Goal: Transaction & Acquisition: Purchase product/service

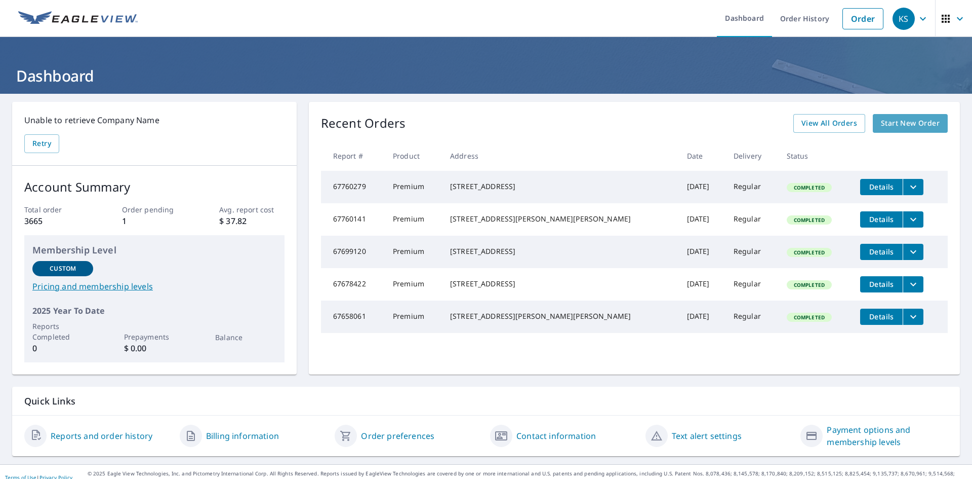
click at [895, 127] on span "Start New Order" at bounding box center [910, 123] width 59 height 13
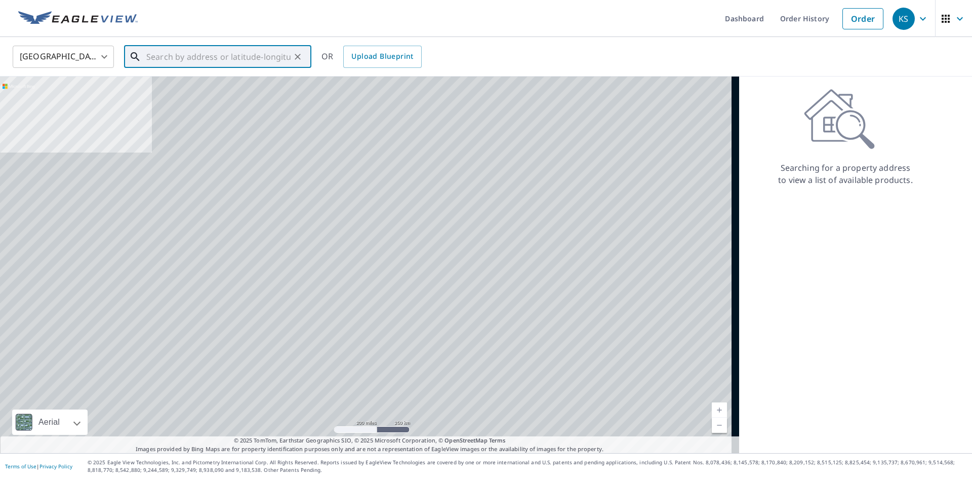
click at [149, 61] on input "text" at bounding box center [218, 57] width 144 height 28
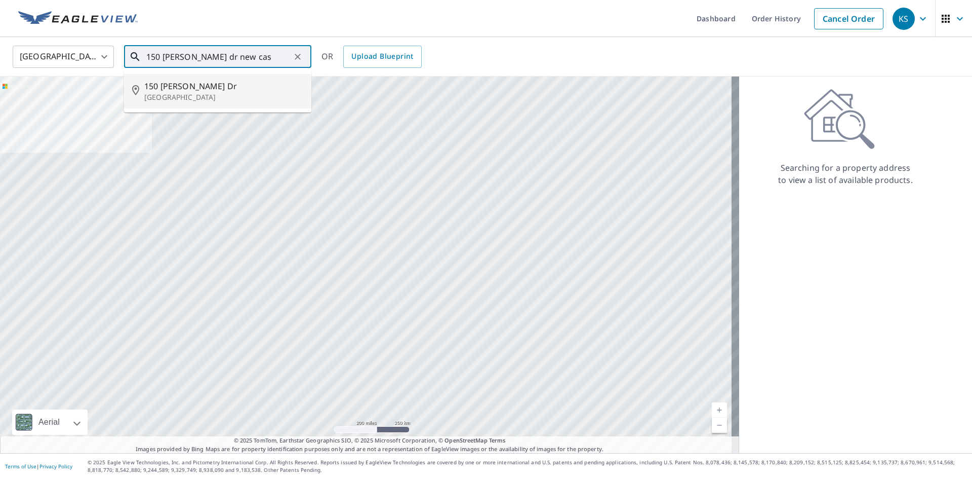
click at [165, 91] on span "150 [PERSON_NAME] Dr" at bounding box center [223, 86] width 159 height 12
type input "[STREET_ADDRESS][PERSON_NAME]"
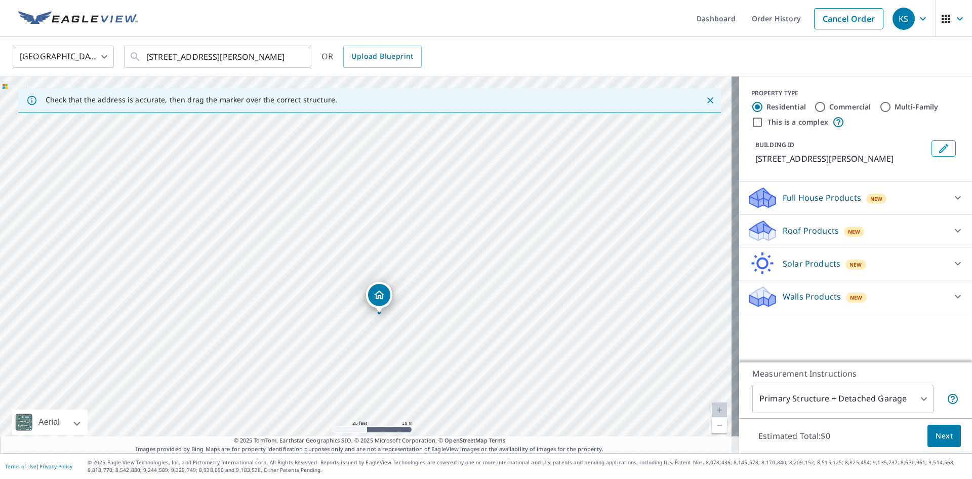
drag, startPoint x: 236, startPoint y: 247, endPoint x: 511, endPoint y: 382, distance: 306.2
click at [511, 382] on div "[STREET_ADDRESS][PERSON_NAME]" at bounding box center [369, 264] width 739 height 376
click at [954, 192] on icon at bounding box center [958, 197] width 12 height 12
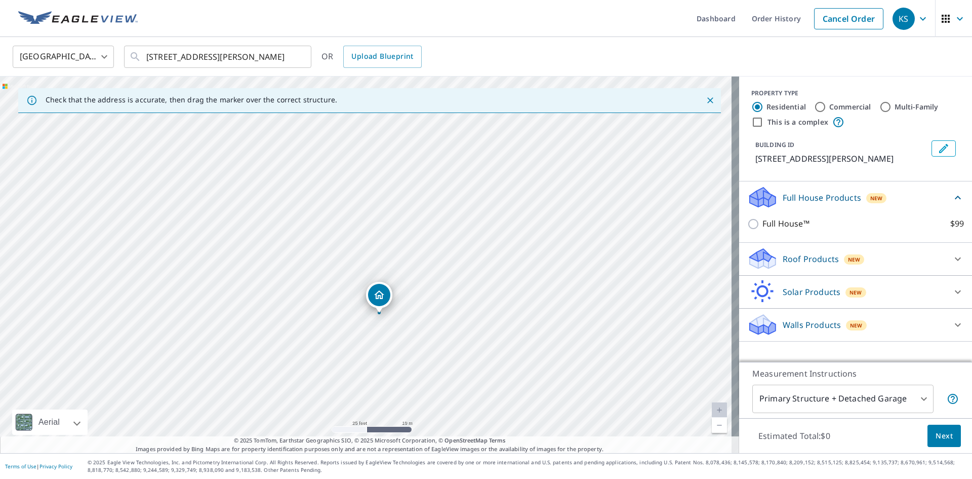
click at [907, 259] on div "Roof Products New" at bounding box center [846, 259] width 199 height 24
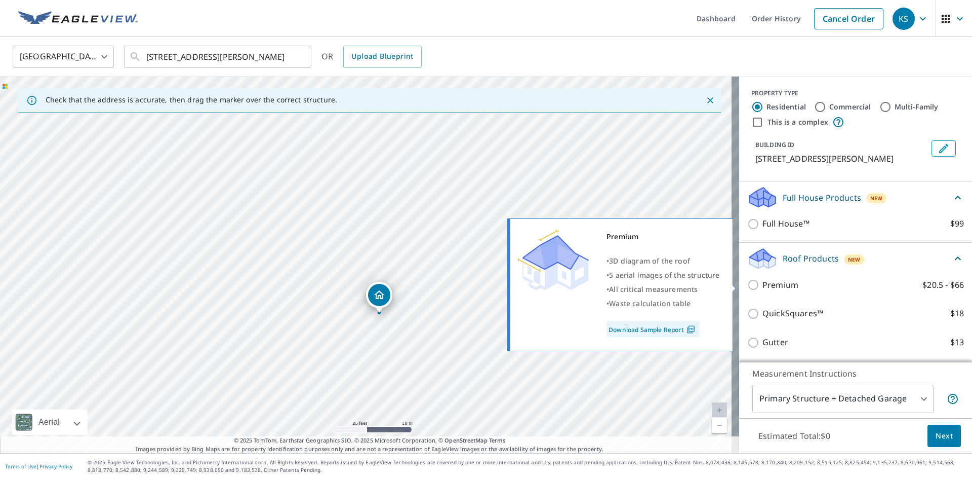
click at [747, 286] on input "Premium $20.5 - $66" at bounding box center [754, 285] width 15 height 12
checkbox input "true"
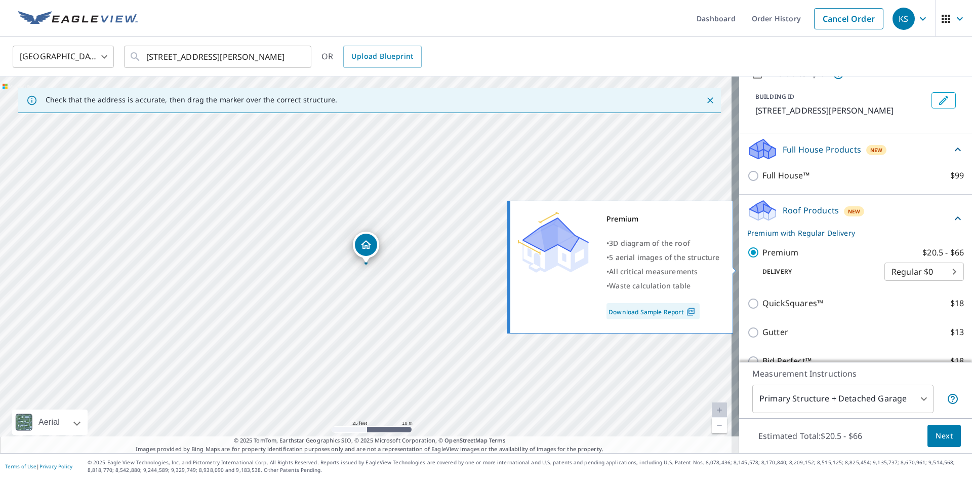
scroll to position [132, 0]
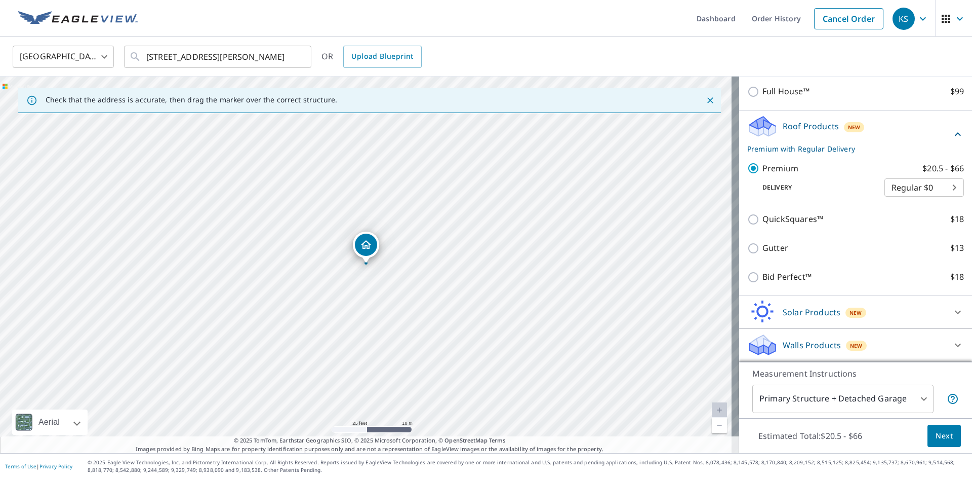
click at [940, 440] on span "Next" at bounding box center [944, 435] width 17 height 13
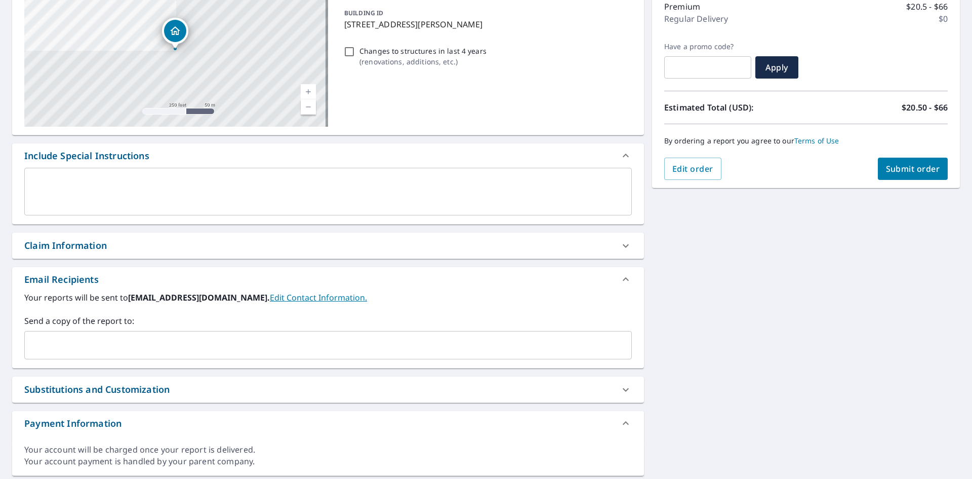
scroll to position [166, 0]
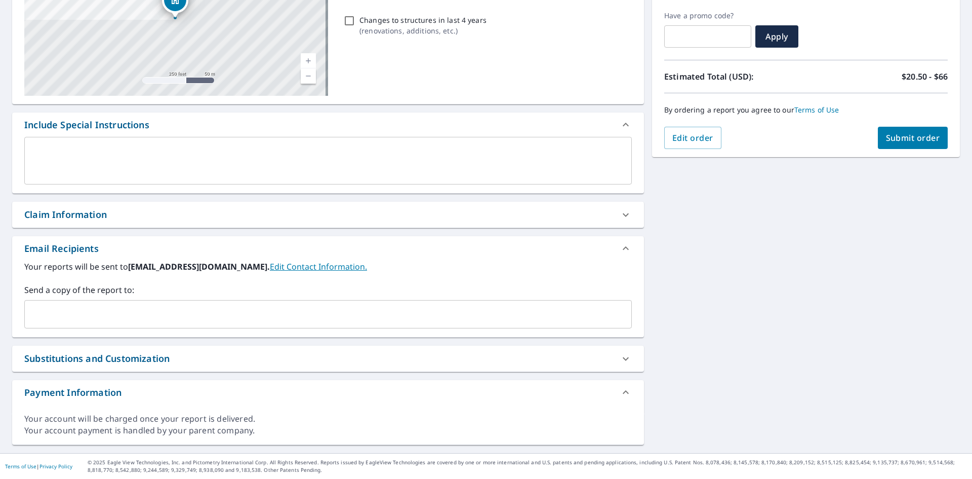
click at [61, 313] on input "text" at bounding box center [320, 313] width 583 height 19
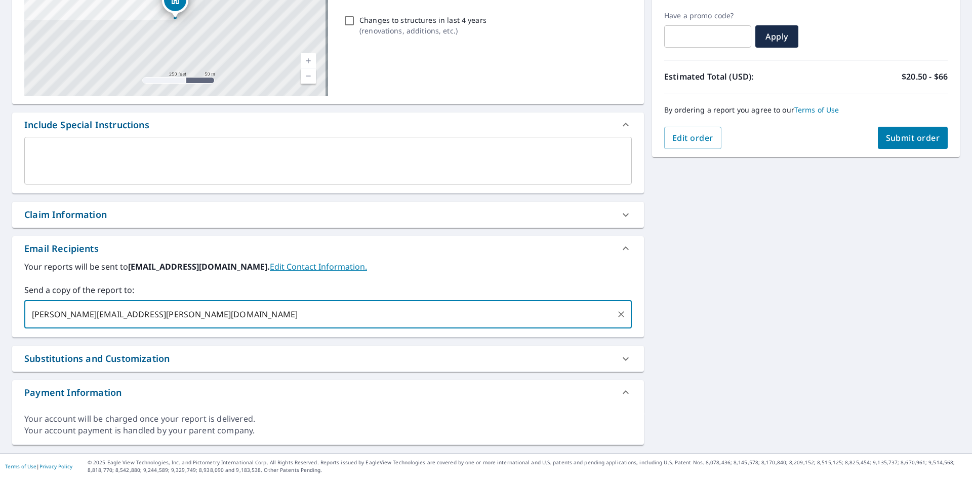
type input "[PERSON_NAME][EMAIL_ADDRESS][PERSON_NAME][DOMAIN_NAME]"
click at [901, 140] on span "Submit order" at bounding box center [913, 137] width 54 height 11
checkbox input "true"
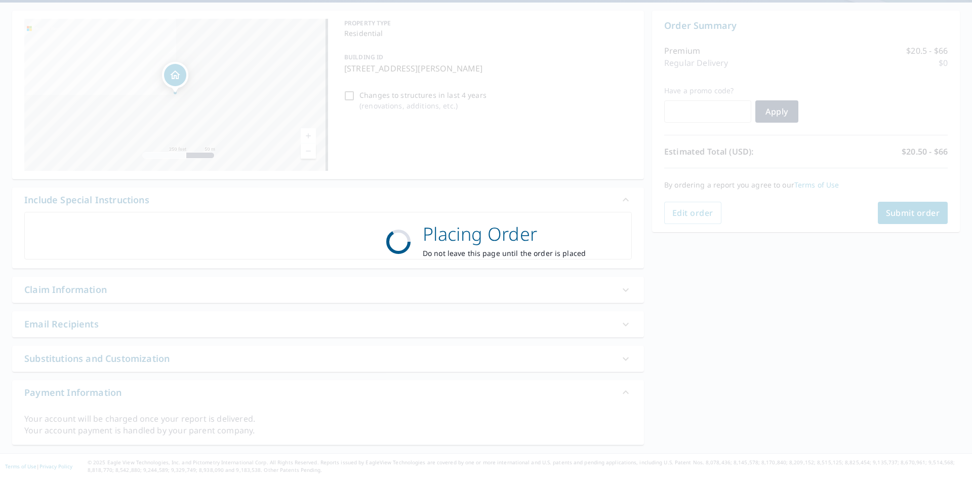
scroll to position [91, 0]
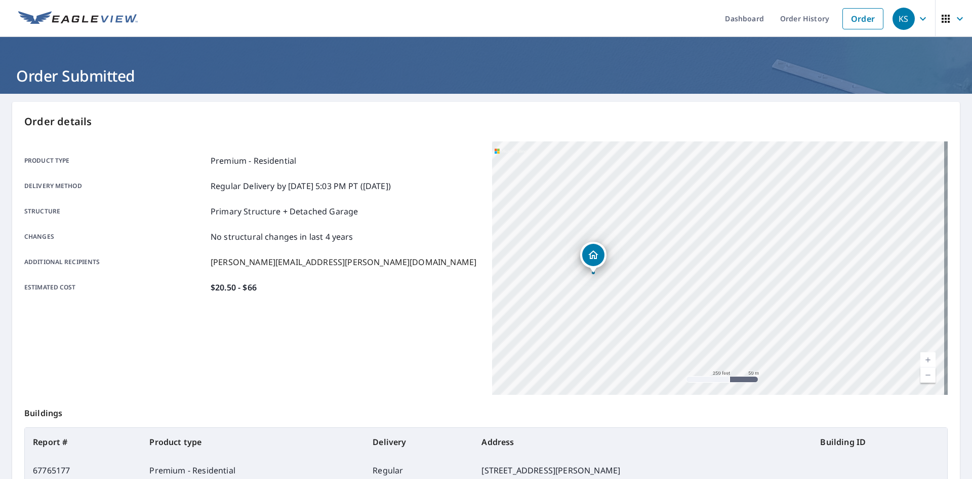
drag, startPoint x: 568, startPoint y: 340, endPoint x: 759, endPoint y: 294, distance: 196.9
click at [759, 294] on div "[STREET_ADDRESS][PERSON_NAME]" at bounding box center [720, 267] width 456 height 253
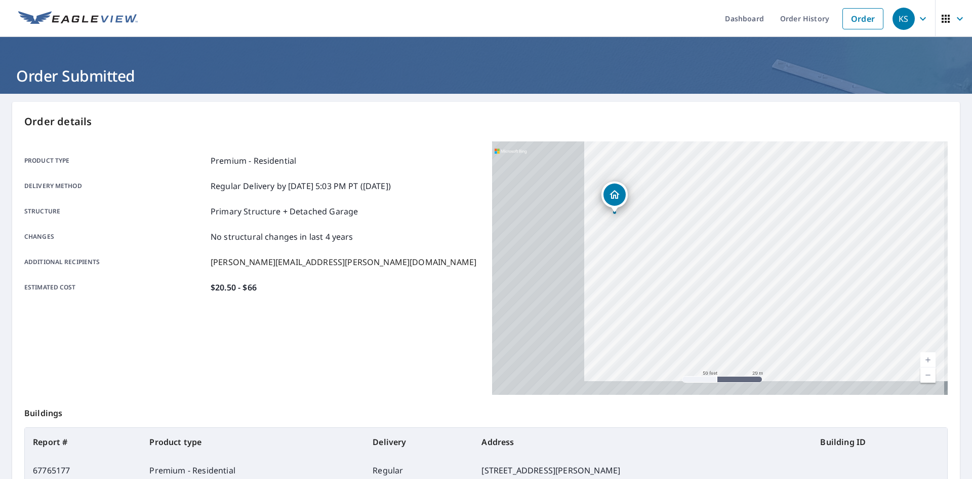
drag, startPoint x: 541, startPoint y: 287, endPoint x: 721, endPoint y: 282, distance: 179.8
click at [721, 282] on div "[STREET_ADDRESS][PERSON_NAME]" at bounding box center [720, 267] width 456 height 253
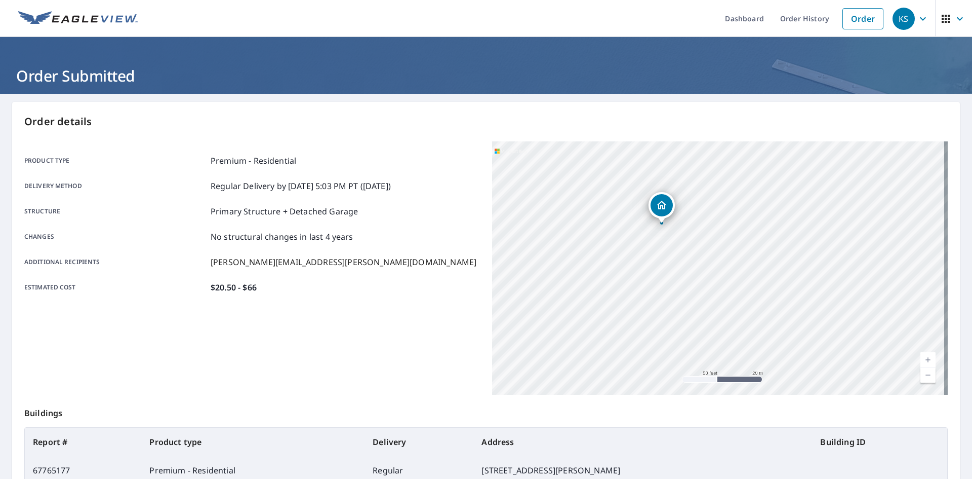
click at [289, 347] on div "Product type Premium - Residential Delivery method Regular Delivery by [DATE] 5…" at bounding box center [252, 267] width 456 height 253
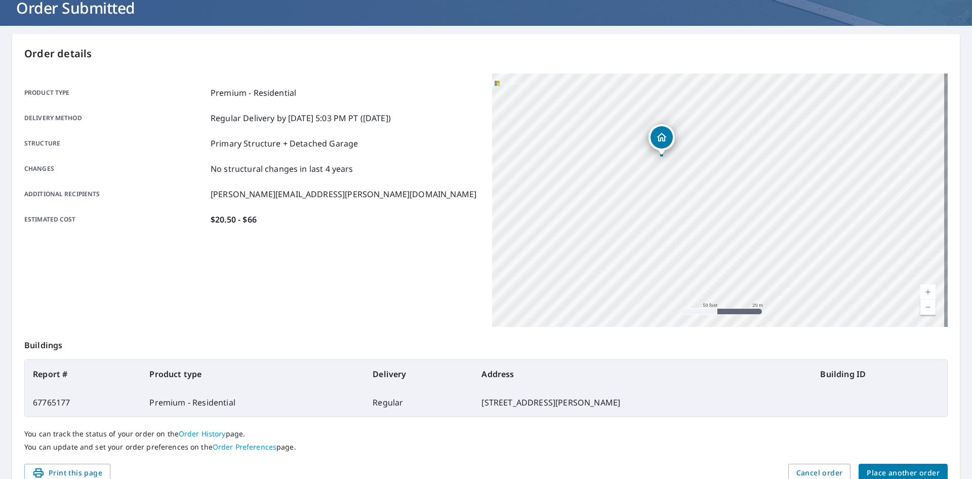
scroll to position [117, 0]
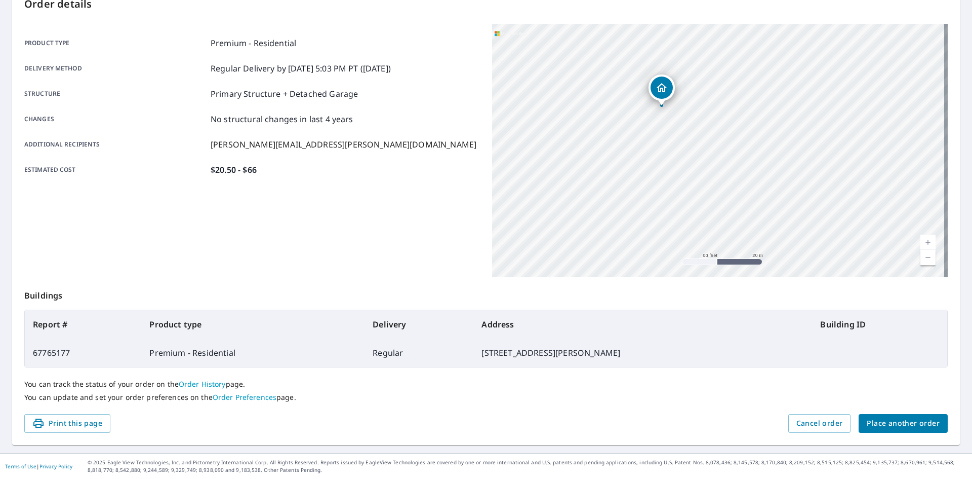
click at [892, 419] on span "Place another order" at bounding box center [903, 423] width 73 height 13
